Goal: Communication & Community: Answer question/provide support

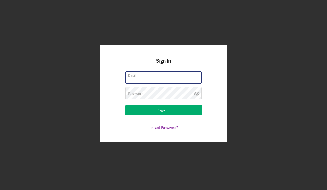
type input "[EMAIL_ADDRESS][DOMAIN_NAME]"
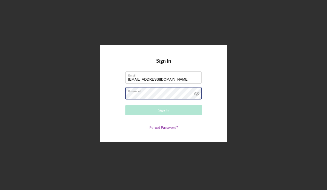
click at [164, 110] on button "Sign In" at bounding box center [164, 110] width 77 height 10
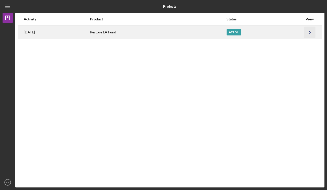
click at [308, 32] on icon "Icon/Navigate" at bounding box center [309, 32] width 11 height 11
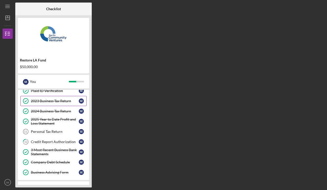
scroll to position [39, 0]
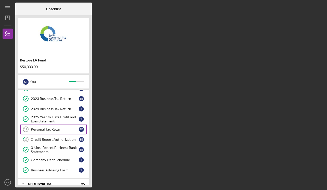
click at [59, 131] on div "Personal Tax Return" at bounding box center [55, 129] width 48 height 4
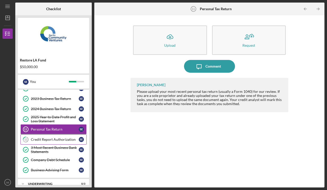
click at [57, 141] on div "Credit Report Authorization" at bounding box center [55, 140] width 48 height 4
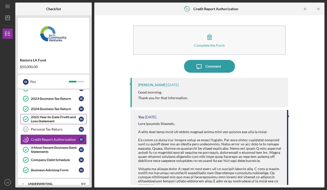
click at [61, 118] on div "2025 Year to Date Profit and Loss Statement" at bounding box center [55, 119] width 48 height 8
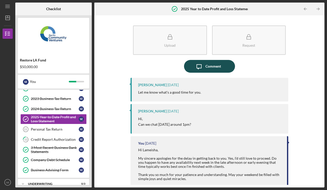
click at [200, 68] on icon "Icon/Message" at bounding box center [199, 66] width 13 height 13
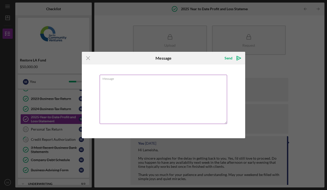
paste textarea "Hi Lameisha, Thank you for checking in and for your flexibility. Would you happ…"
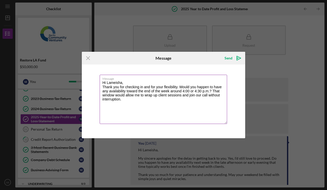
click at [133, 83] on textarea "Hi Lameisha, Thank you for checking in and for your flexibility. Would you happ…" at bounding box center [164, 99] width 128 height 49
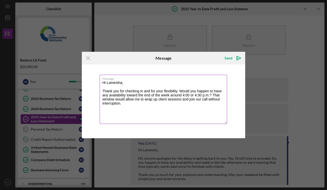
drag, startPoint x: 151, startPoint y: 90, endPoint x: 123, endPoint y: 89, distance: 27.8
click at [123, 89] on textarea "Hi Lameisha, Thank you for checking in and for your flexibility. Would you happ…" at bounding box center [164, 99] width 128 height 49
click at [159, 95] on textarea "Hi Lameisha, Thank you for your flexibility. Would you happen to have any avail…" at bounding box center [164, 99] width 128 height 49
click at [167, 96] on textarea "Hi Lameisha, Thank you for your flexibility. Would you happen to have any avail…" at bounding box center [164, 99] width 128 height 49
click at [206, 99] on textarea "Hi Lameisha, Thank you for your flexibility. Would you happen to have any avail…" at bounding box center [164, 99] width 128 height 49
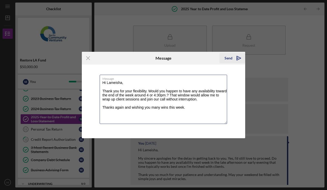
type textarea "Hi Lameisha, Thank you for your flexibility. Would you happen to have any avail…"
click at [237, 58] on icon "Icon/icon-invite-send" at bounding box center [239, 58] width 13 height 13
